Goal: Task Accomplishment & Management: Use online tool/utility

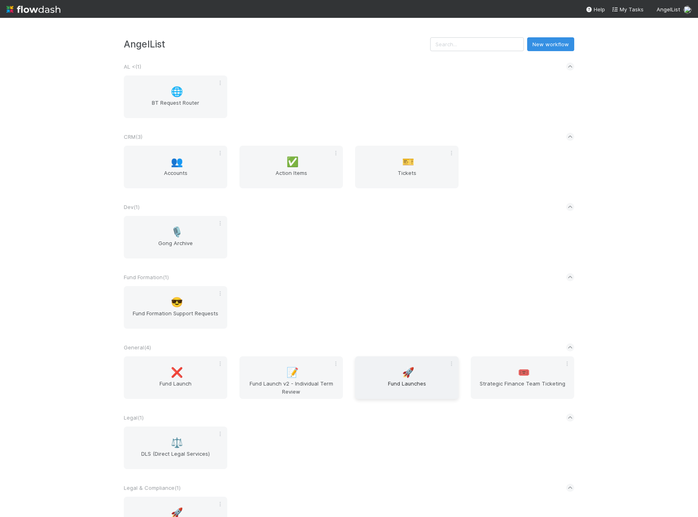
click at [408, 374] on span "🚀" at bounding box center [408, 372] width 12 height 11
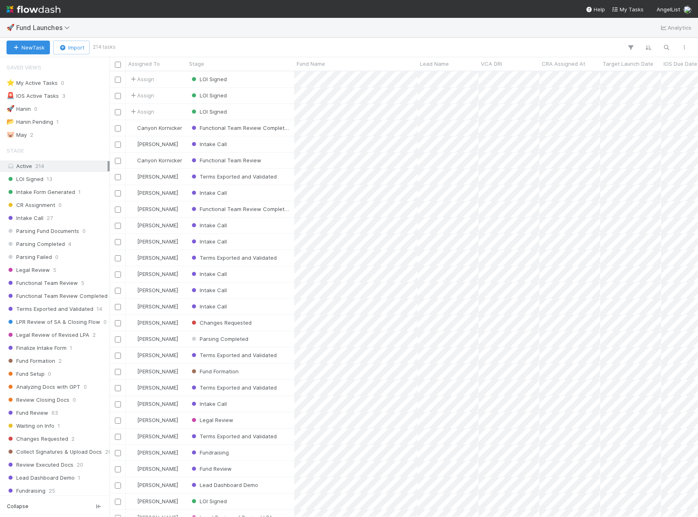
scroll to position [440, 583]
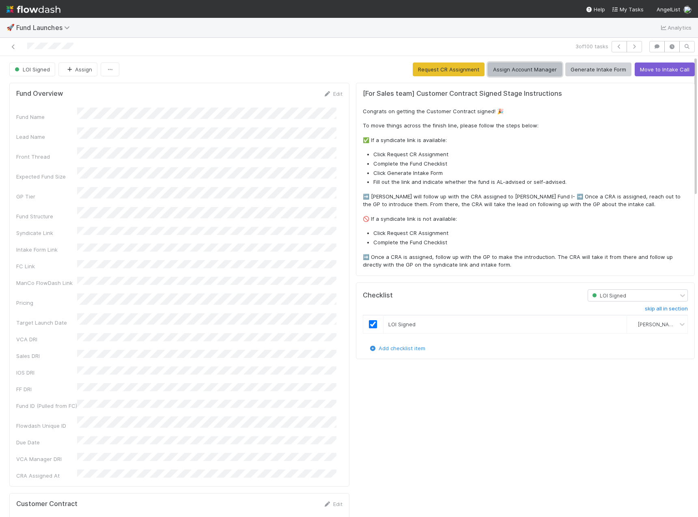
click at [525, 70] on button "Assign Account Manager" at bounding box center [525, 70] width 74 height 14
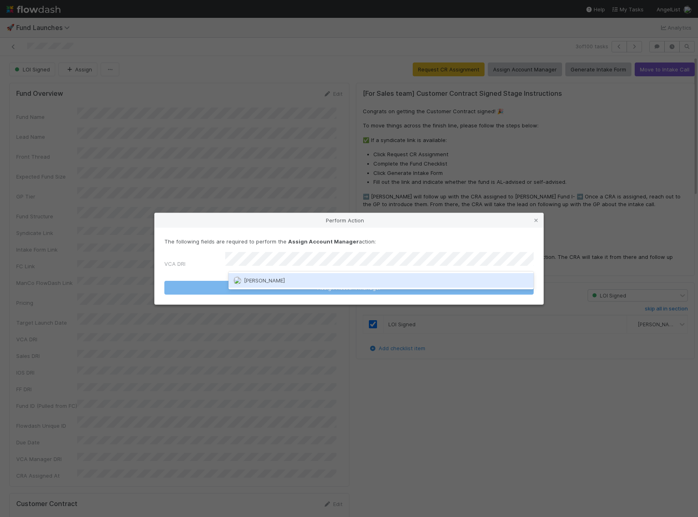
click at [358, 281] on div "[PERSON_NAME]" at bounding box center [381, 280] width 305 height 15
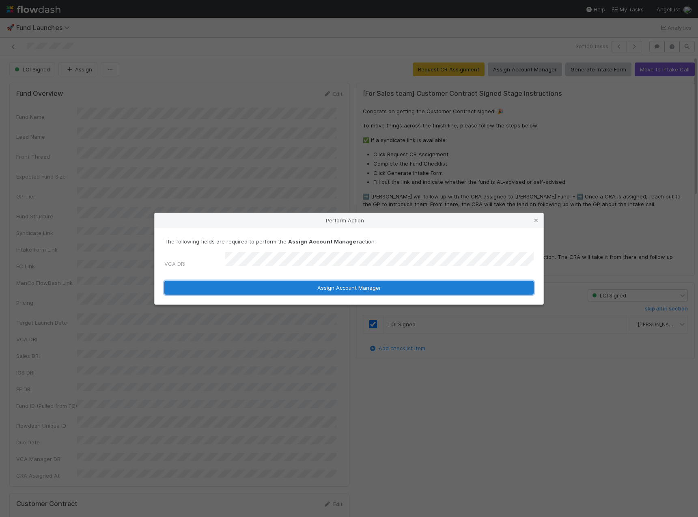
click at [356, 284] on button "Assign Account Manager" at bounding box center [348, 288] width 369 height 14
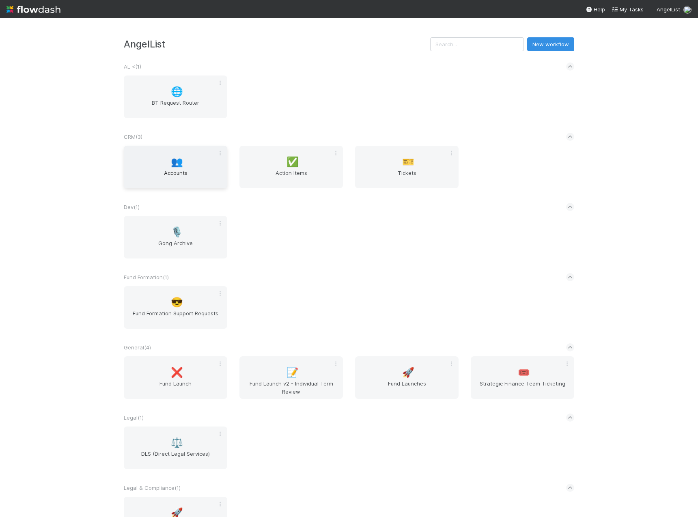
click at [183, 174] on span "Accounts" at bounding box center [175, 177] width 97 height 16
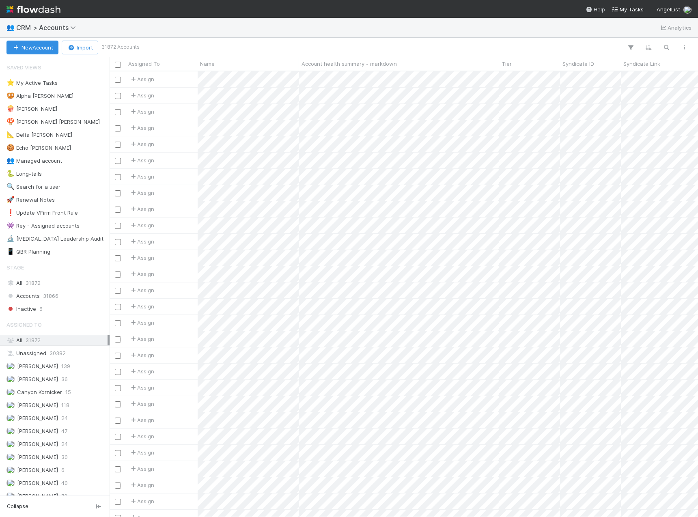
scroll to position [440, 583]
